Goal: Task Accomplishment & Management: Use online tool/utility

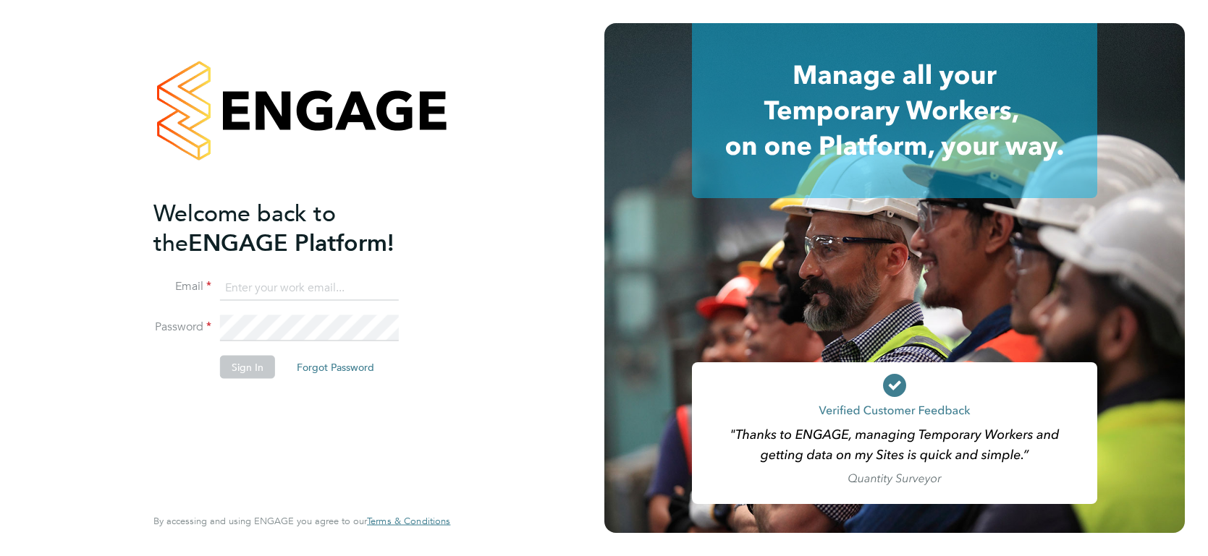
type input "[PERSON_NAME][EMAIL_ADDRESS][DOMAIN_NAME]"
click at [245, 370] on button "Sign In" at bounding box center [247, 366] width 55 height 23
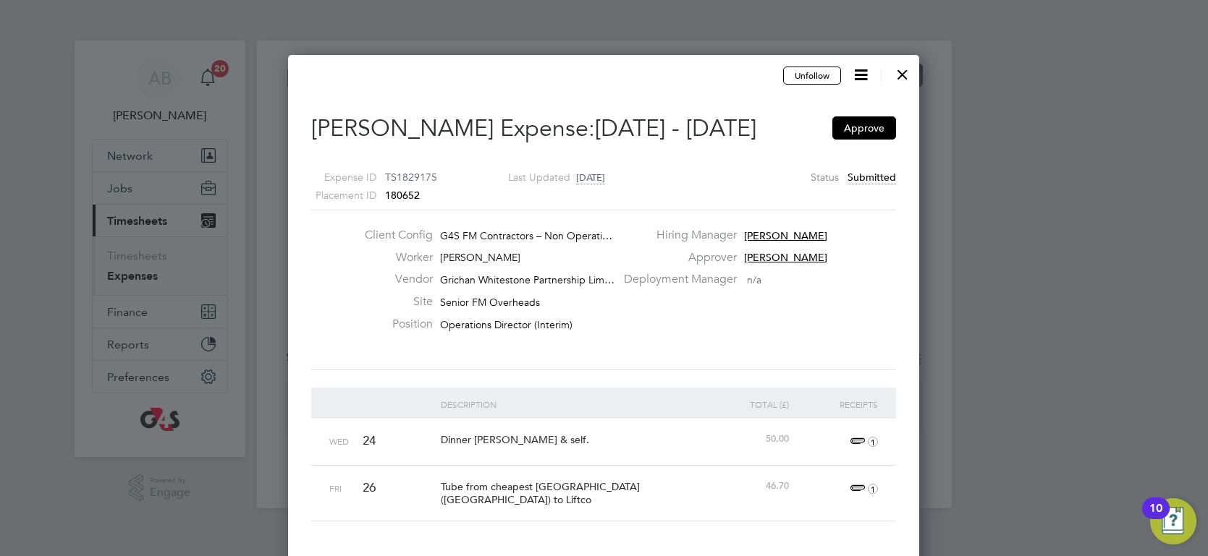
drag, startPoint x: 865, startPoint y: 126, endPoint x: 949, endPoint y: 311, distance: 203.4
click at [931, 318] on div "Expenses New Expense Expenses I Follow All Expenses Client Config Vendor Site P…" at bounding box center [604, 275] width 695 height 468
click at [857, 126] on button "Approve" at bounding box center [864, 127] width 64 height 23
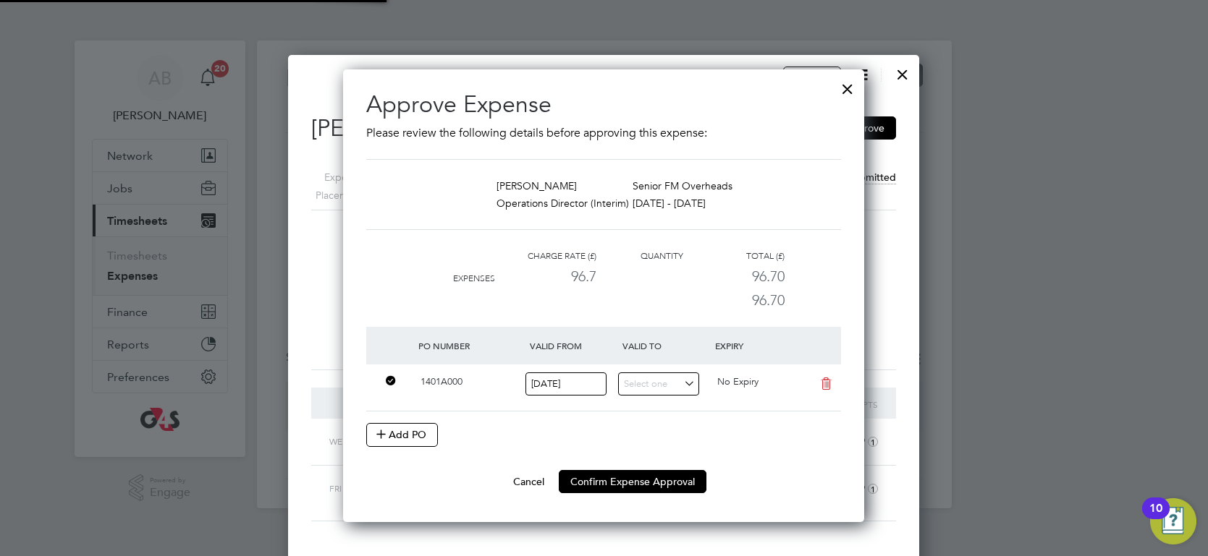
scroll to position [7, 7]
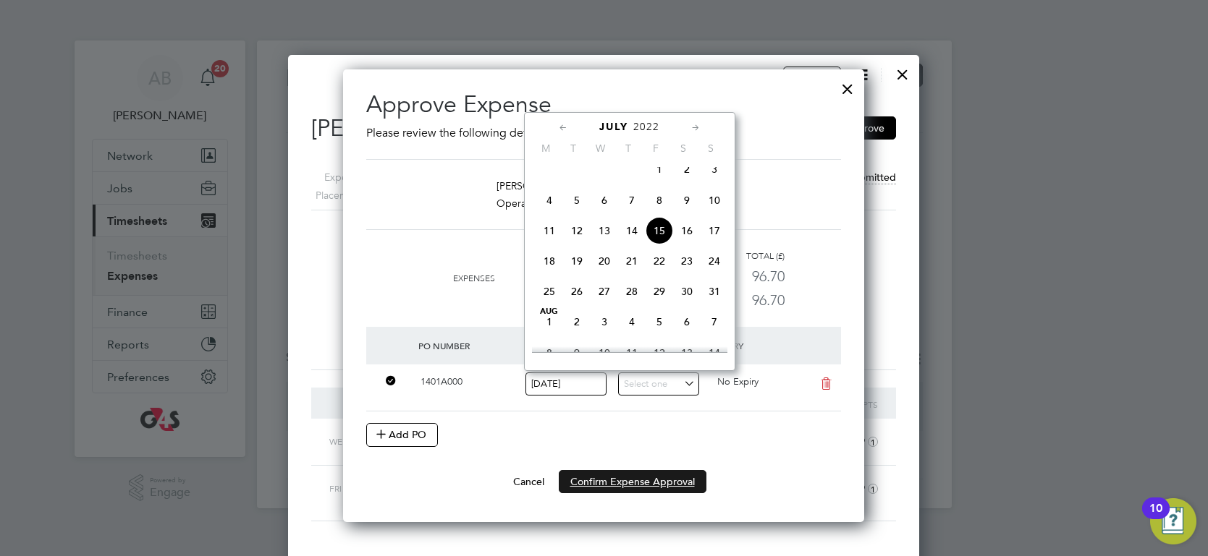
click at [624, 481] on button "Confirm Expense Approval" at bounding box center [633, 481] width 148 height 23
